Goal: Navigation & Orientation: Find specific page/section

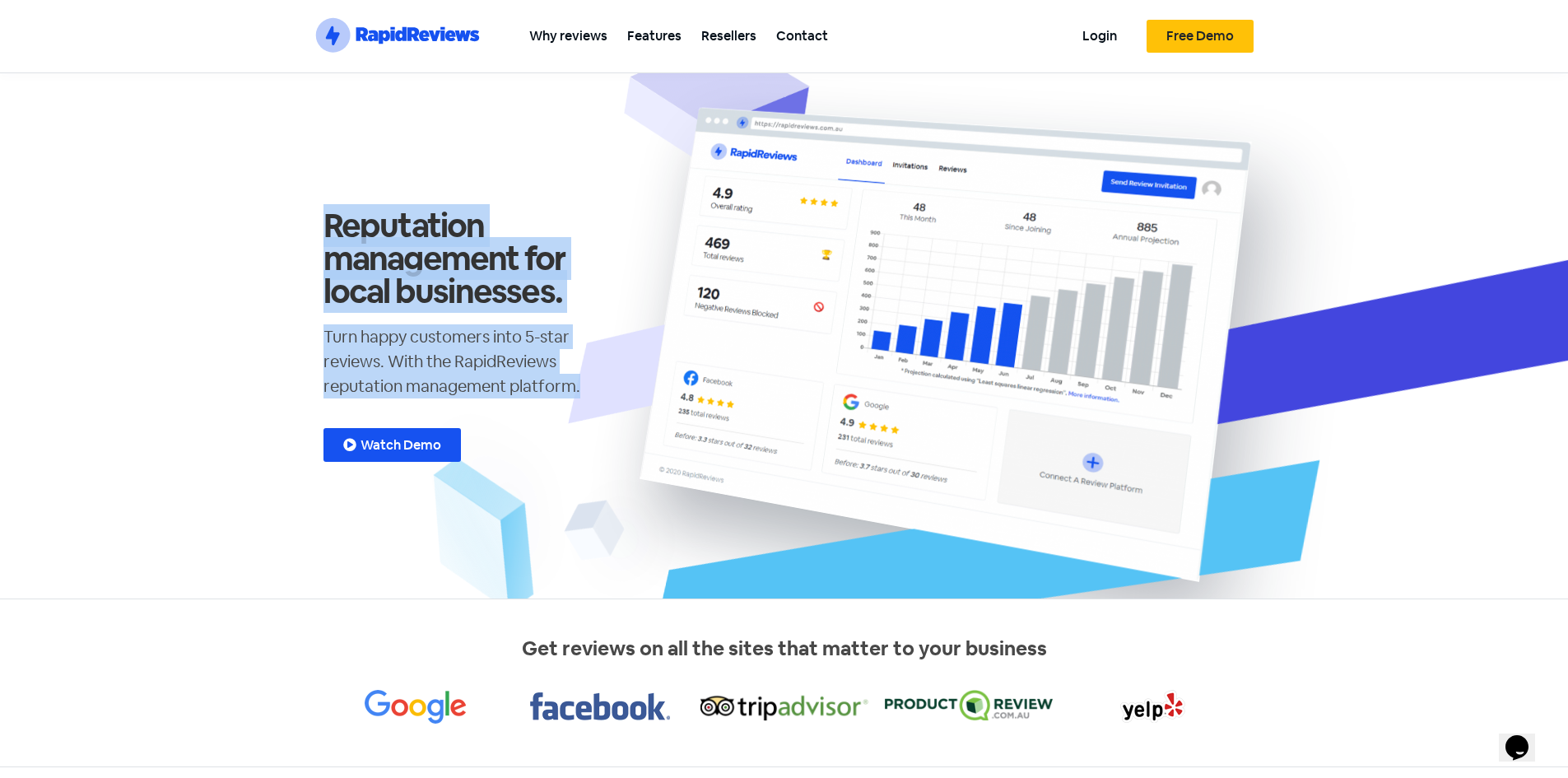
drag, startPoint x: 347, startPoint y: 227, endPoint x: 595, endPoint y: 404, distance: 304.7
click at [595, 404] on div "Reputation management for local businesses. Turn happy customers into 5-star re…" at bounding box center [472, 336] width 313 height 472
click at [595, 404] on div "Turn happy customers into 5-star reviews. With the RapidReviews reputation mana…" at bounding box center [471, 368] width 296 height 87
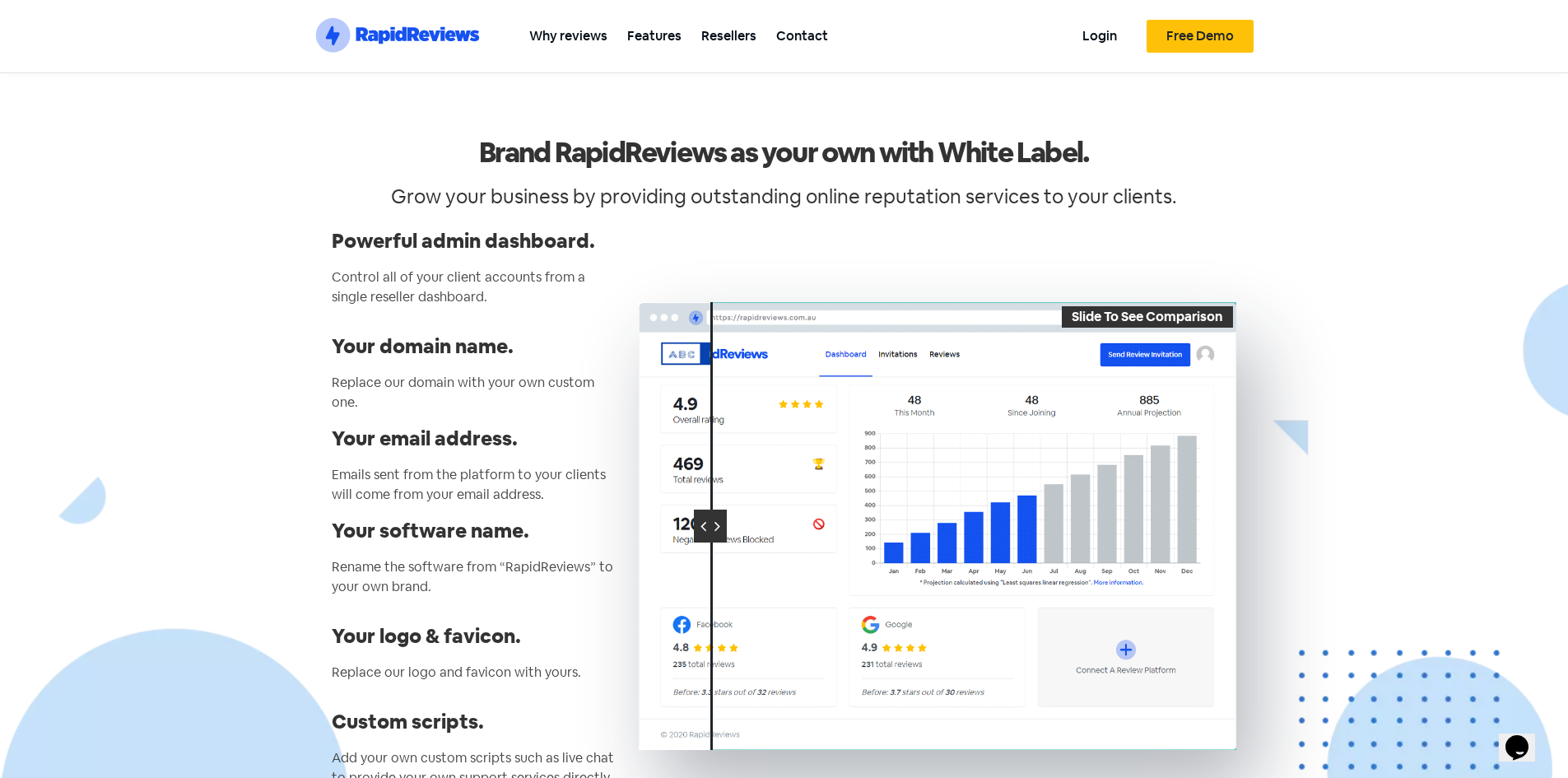
click at [387, 43] on icon ".st0{fill:#1652F0;} .st1{fill:none;} .st2{opacity:0.3;fill-rule:evenodd;clip-ru…" at bounding box center [398, 35] width 164 height 36
